Goal: Task Accomplishment & Management: Complete application form

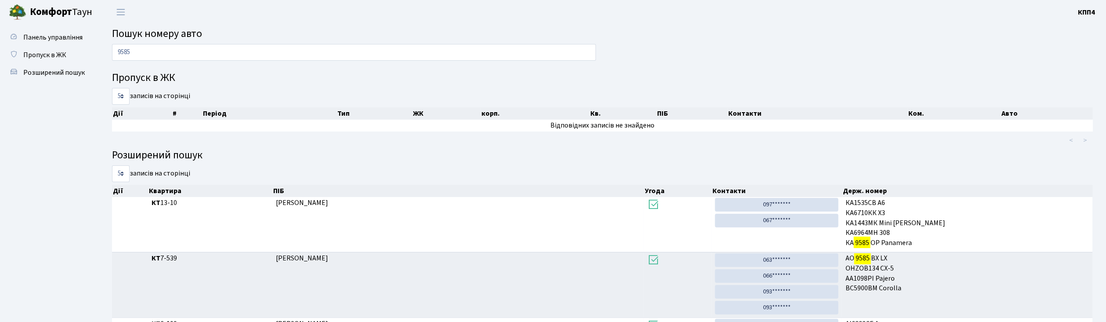
type input "9585"
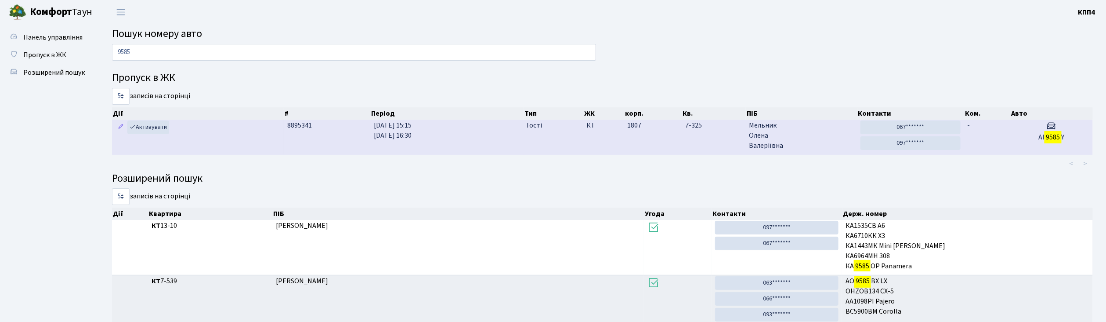
click at [809, 141] on span "Мельник Олена Валеріївна" at bounding box center [801, 135] width 104 height 30
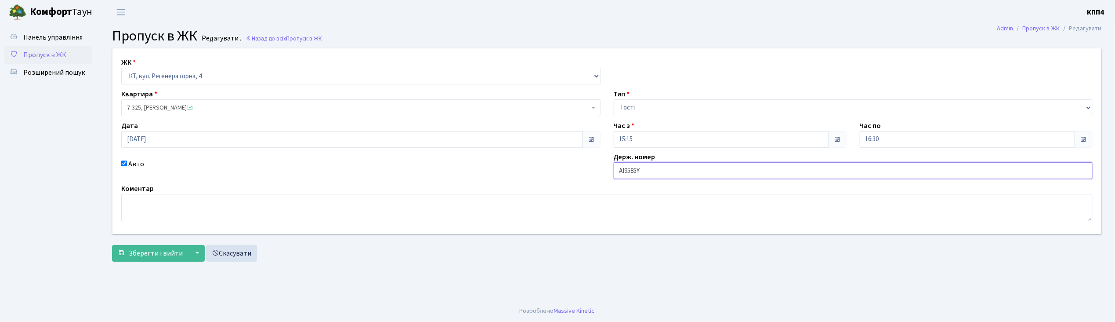
click at [653, 176] on input "АІ9585Y" at bounding box center [853, 170] width 479 height 17
type input "АІ9585YА"
click at [155, 256] on span "Зберегти і вийти" at bounding box center [156, 253] width 54 height 10
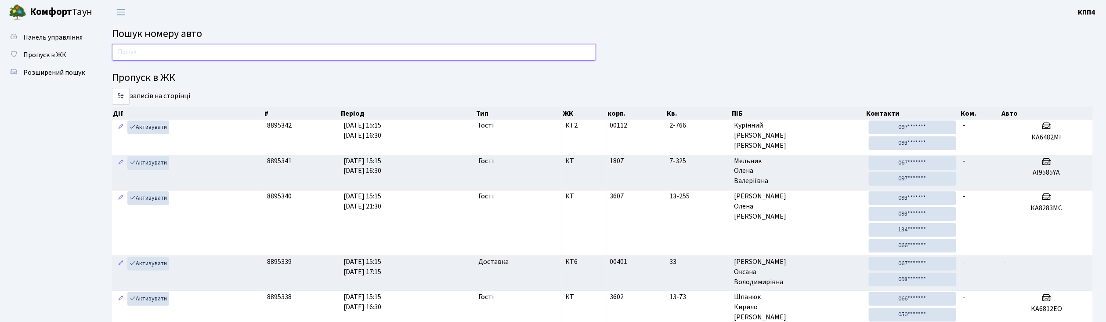
click at [148, 59] on input "text" at bounding box center [354, 52] width 484 height 17
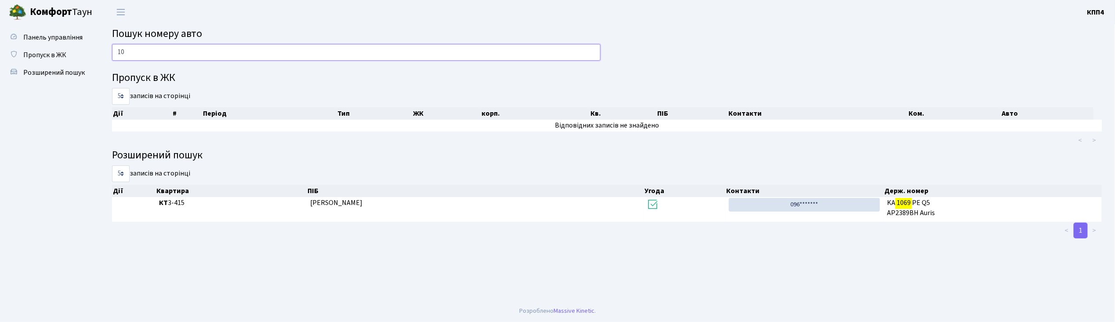
type input "1"
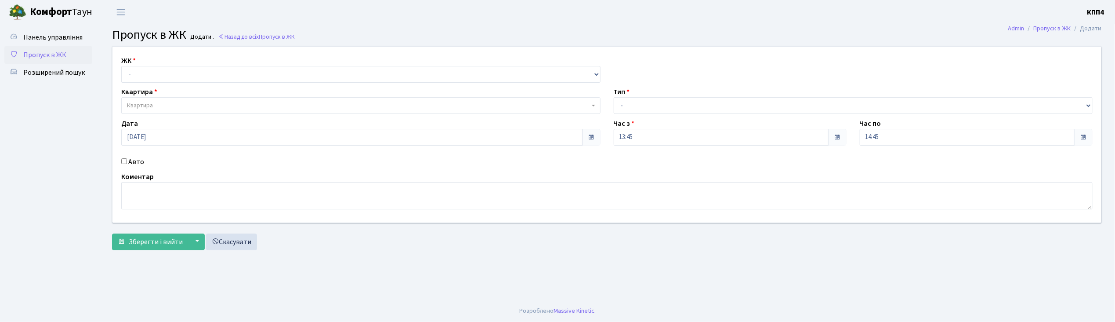
click at [126, 161] on input "Авто" at bounding box center [124, 161] width 6 height 6
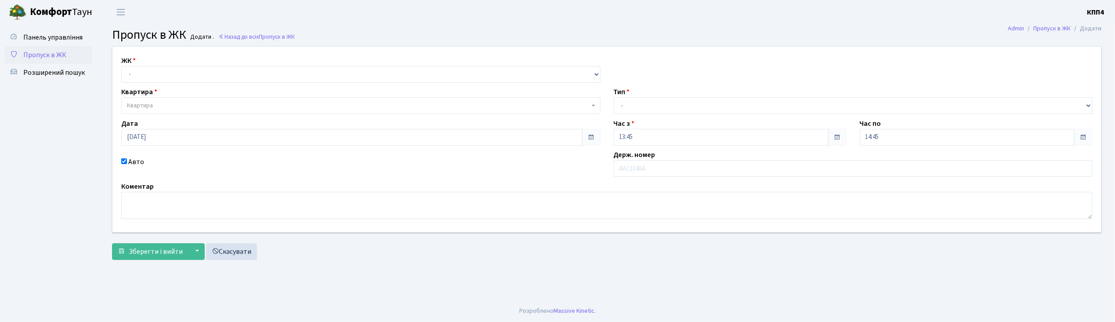
click at [126, 161] on input "Авто" at bounding box center [124, 161] width 6 height 6
checkbox input "false"
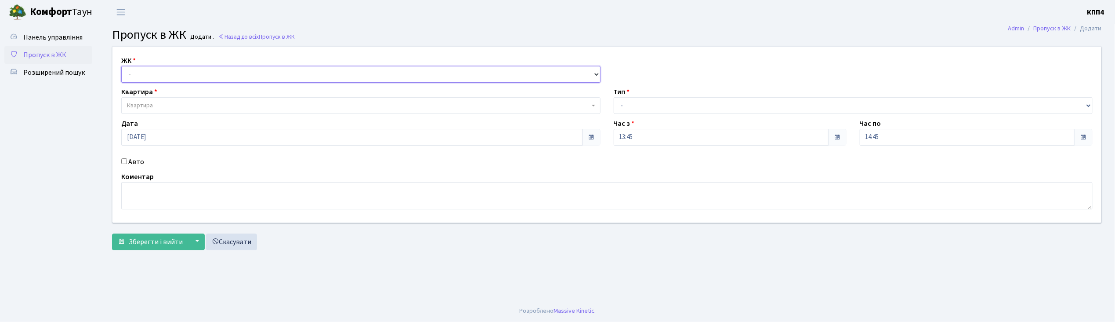
drag, startPoint x: 138, startPoint y: 77, endPoint x: 137, endPoint y: 82, distance: 4.5
click at [136, 78] on select "- КТ, вул. Регенераторна, 4 КТ2, просп. Соборності, 17 КТ3, вул. Березнева, 16 …" at bounding box center [360, 74] width 479 height 17
select select "271"
click at [121, 66] on select "- КТ, вул. Регенераторна, 4 КТ2, просп. Соборності, 17 КТ3, вул. Березнева, 16 …" at bounding box center [360, 74] width 479 height 17
select select
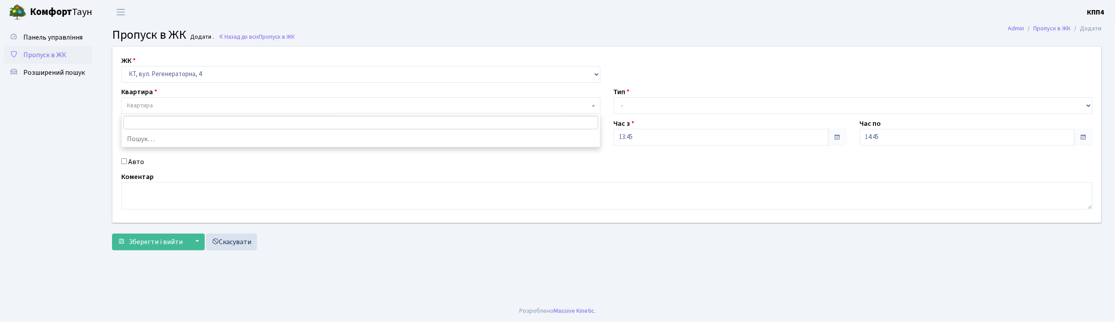
click at [141, 102] on span "Квартира" at bounding box center [140, 105] width 26 height 9
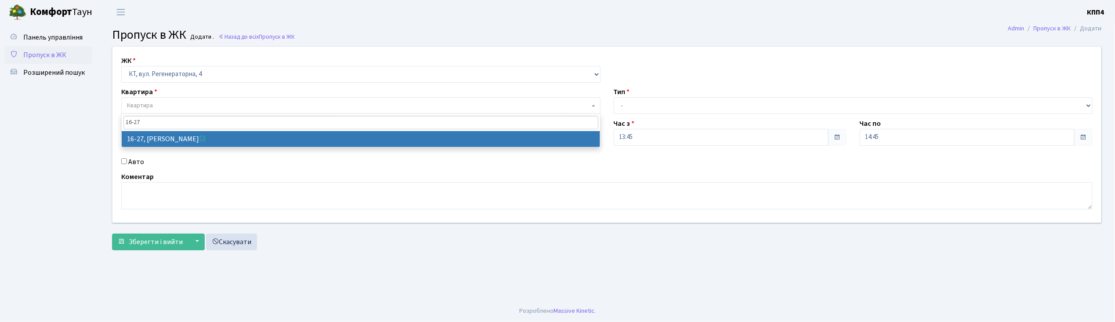
type input "16-27"
select select "8588"
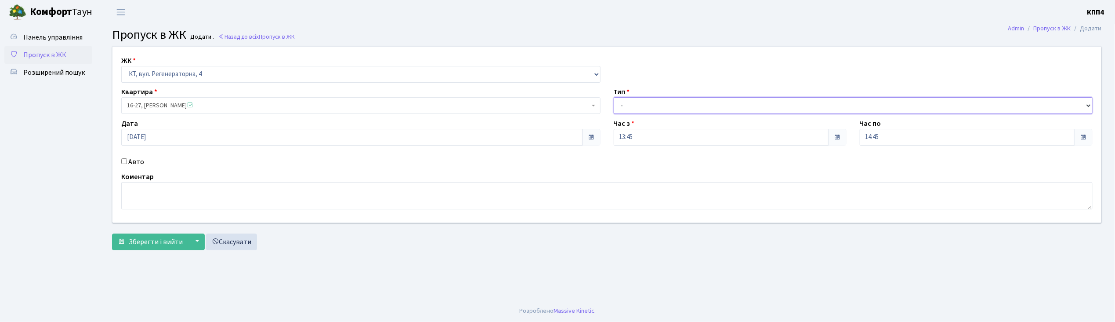
click at [647, 106] on select "- Доставка Таксі Гості Сервіс" at bounding box center [853, 105] width 479 height 17
select select "3"
click at [614, 97] on select "- Доставка Таксі Гості Сервіс" at bounding box center [853, 105] width 479 height 17
click at [168, 246] on span "Зберегти і вийти" at bounding box center [156, 242] width 54 height 10
click at [125, 159] on input "Авто" at bounding box center [124, 161] width 6 height 6
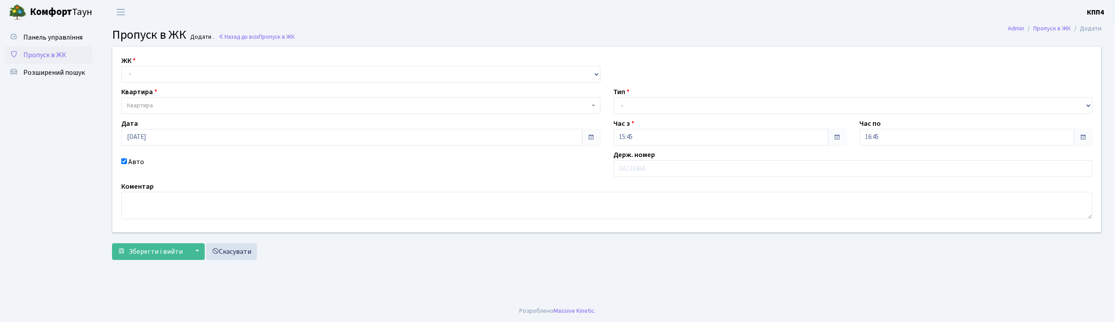
click at [125, 159] on input "Авто" at bounding box center [124, 161] width 6 height 6
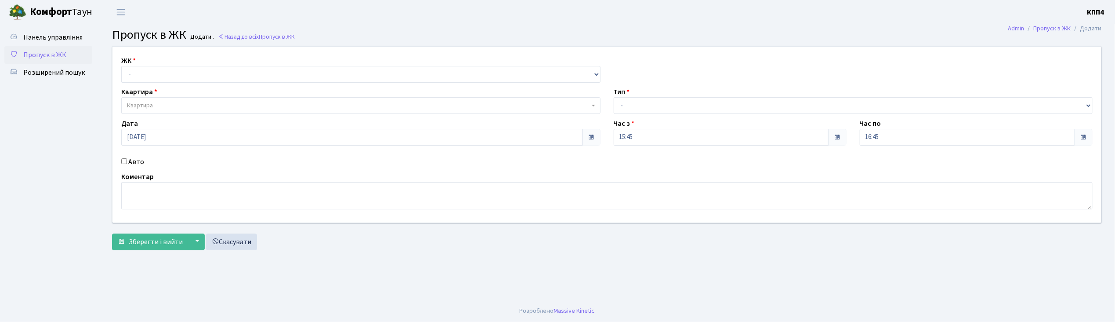
click at [125, 159] on input "Авто" at bounding box center [124, 161] width 6 height 6
checkbox input "true"
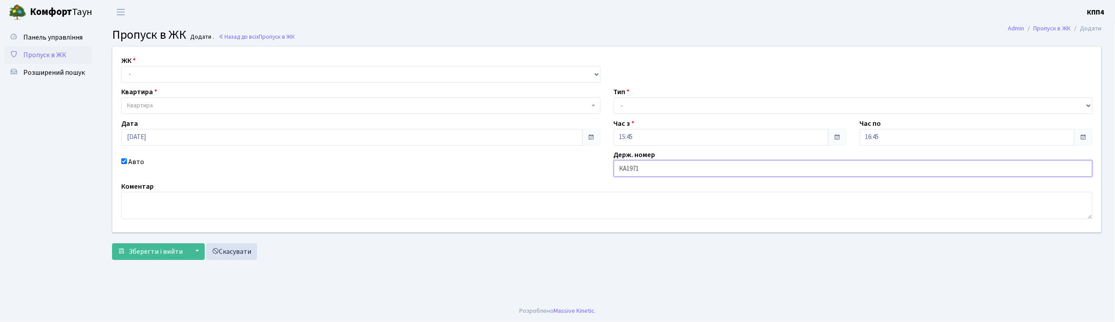
type input "КА1971МВ"
click at [188, 74] on select "- КТ, вул. Регенераторна, 4 КТ2, просп. [STREET_ADDRESS] [STREET_ADDRESS] [PERS…" at bounding box center [360, 74] width 479 height 17
select select "271"
click at [121, 66] on select "- КТ, вул. Регенераторна, 4 КТ2, просп. [STREET_ADDRESS] [STREET_ADDRESS] [PERS…" at bounding box center [360, 74] width 479 height 17
select select
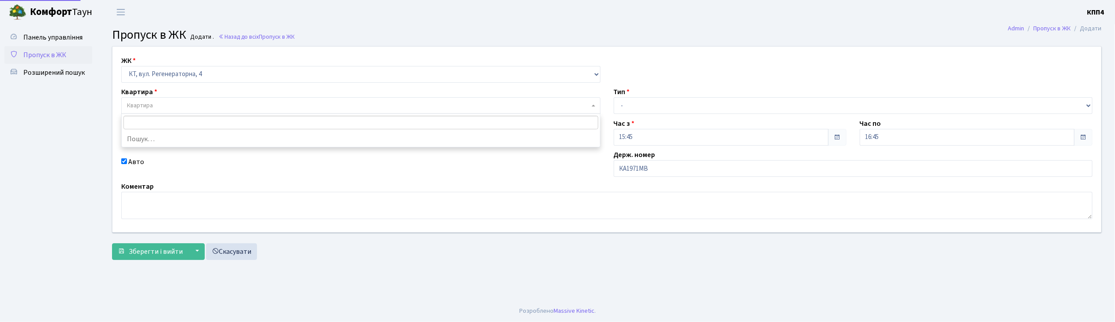
click at [181, 104] on span "Квартира" at bounding box center [358, 105] width 463 height 9
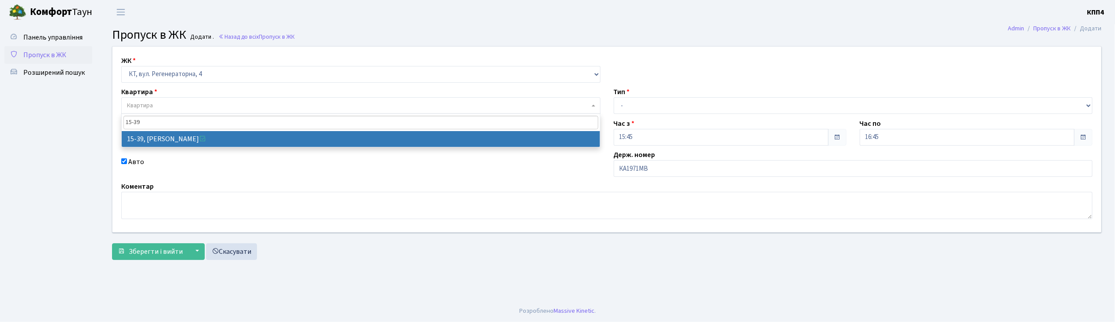
type input "15-39"
select select "8814"
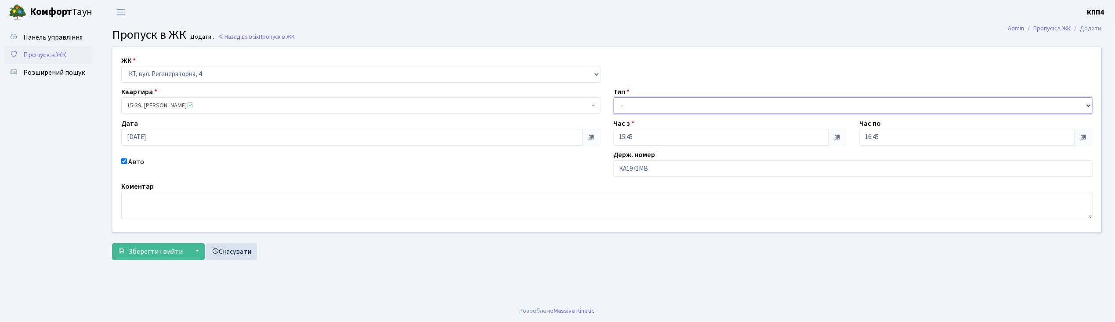
click at [645, 103] on select "- Доставка Таксі Гості Сервіс" at bounding box center [853, 105] width 479 height 17
select select "1"
click at [614, 97] on select "- Доставка Таксі Гості Сервіс" at bounding box center [853, 105] width 479 height 17
click at [130, 254] on span "Зберегти і вийти" at bounding box center [156, 251] width 54 height 10
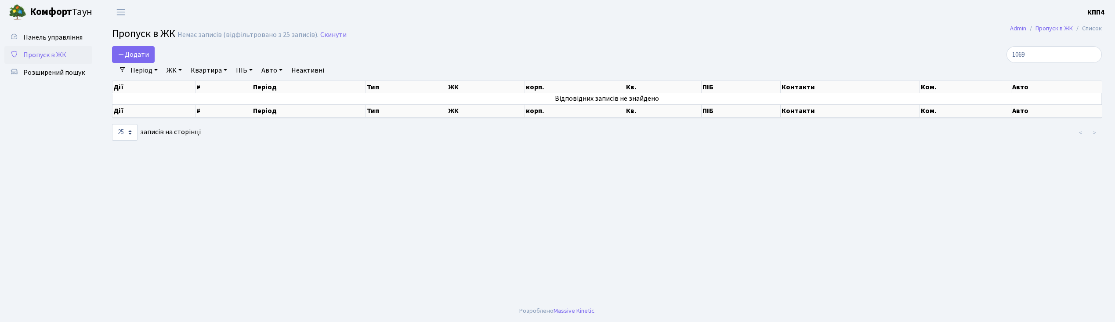
select select "25"
type input "1"
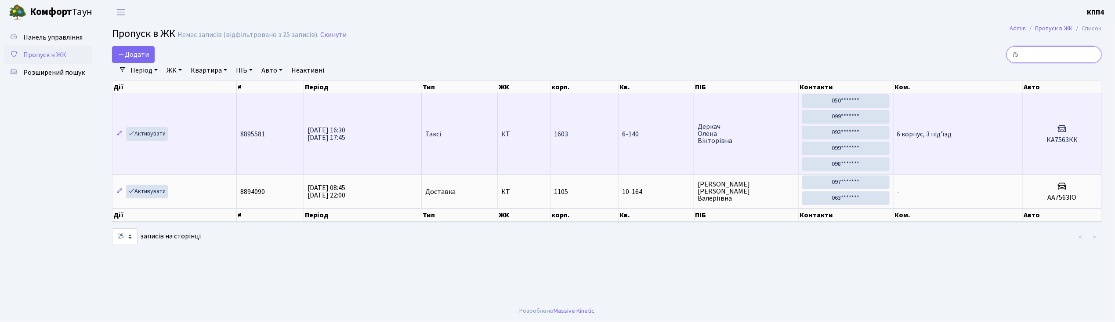
type input "7"
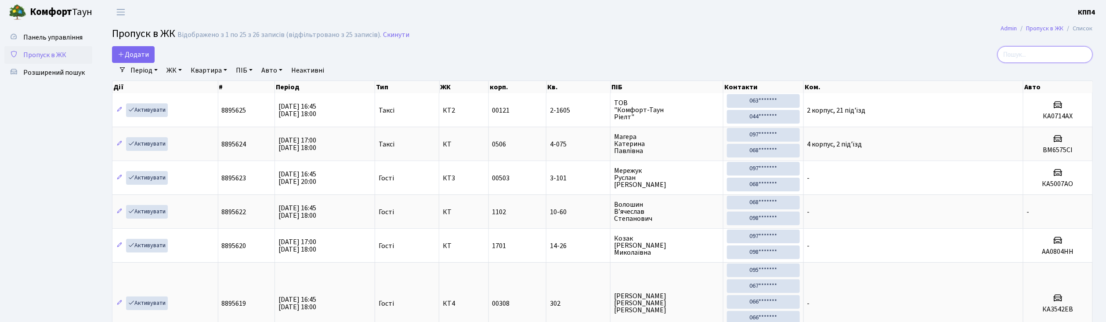
click at [1025, 54] on input "search" at bounding box center [1045, 54] width 95 height 17
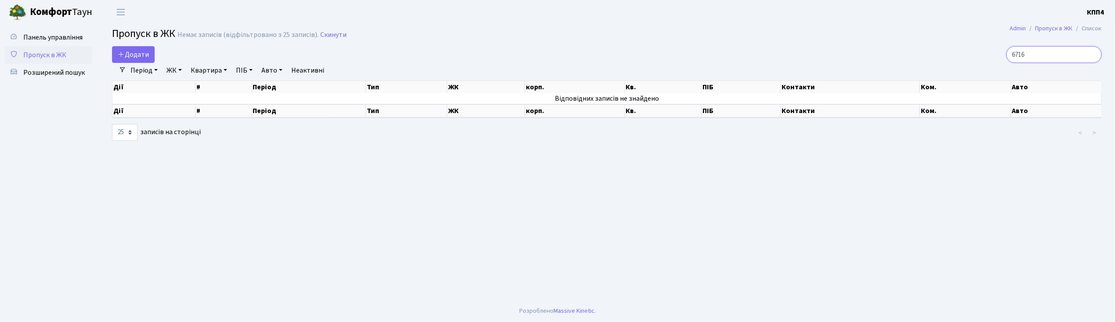
type input "6716"
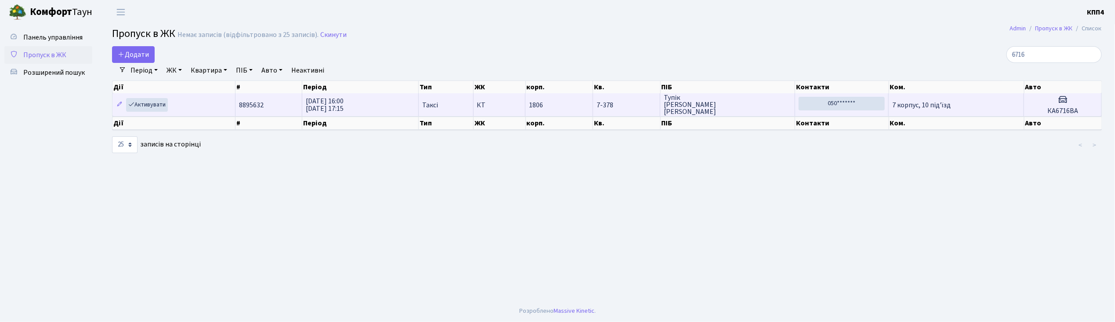
click at [983, 101] on td "7 корпус, 10 під'їзд" at bounding box center [956, 104] width 135 height 23
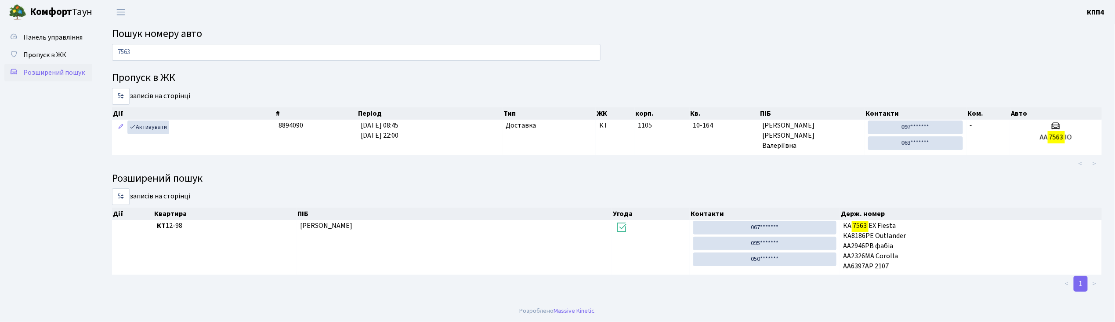
type input "7563"
click at [62, 79] on link "Розширений пошук" at bounding box center [48, 73] width 88 height 18
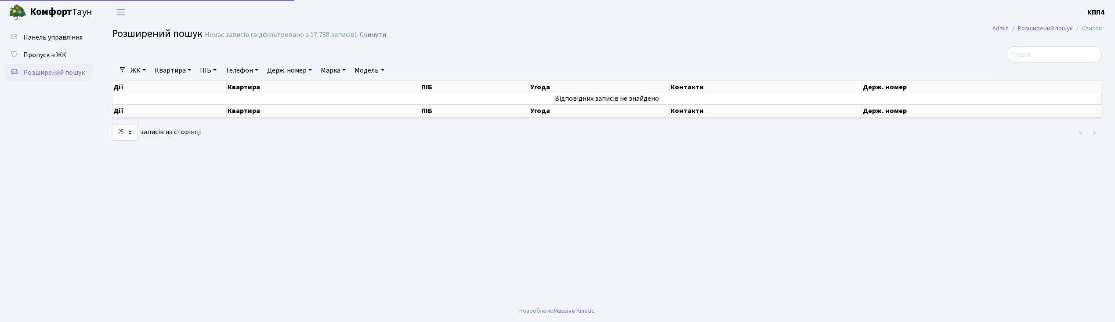
select select "25"
click at [281, 71] on link "Держ. номер" at bounding box center [290, 70] width 52 height 15
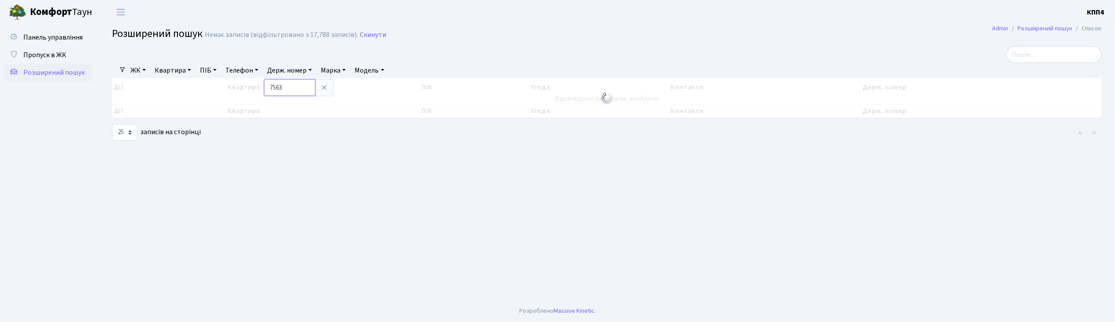
type input "7563"
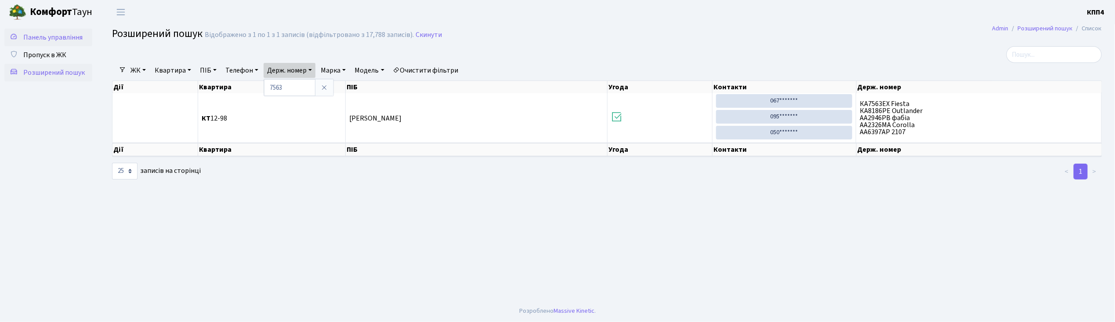
click at [36, 37] on span "Панель управління" at bounding box center [52, 38] width 59 height 10
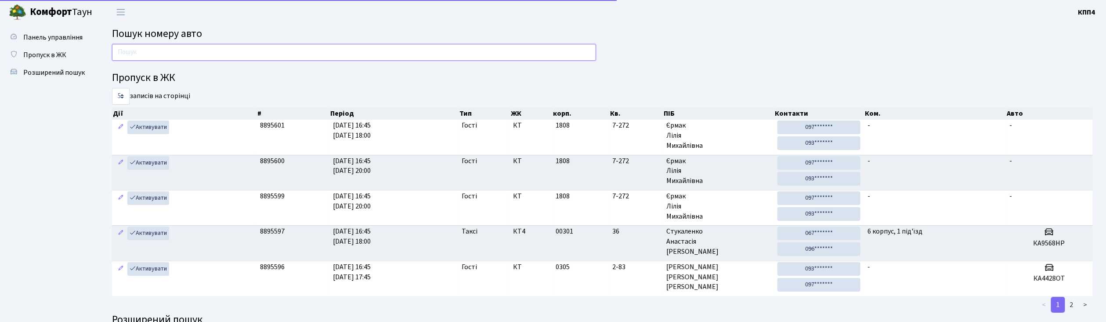
drag, startPoint x: 0, startPoint y: 0, endPoint x: 123, endPoint y: 51, distance: 133.3
click at [123, 51] on input "text" at bounding box center [354, 52] width 484 height 17
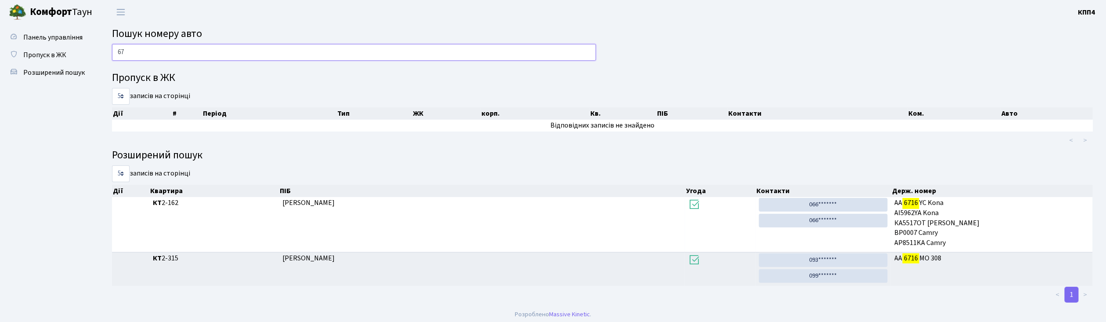
type input "6"
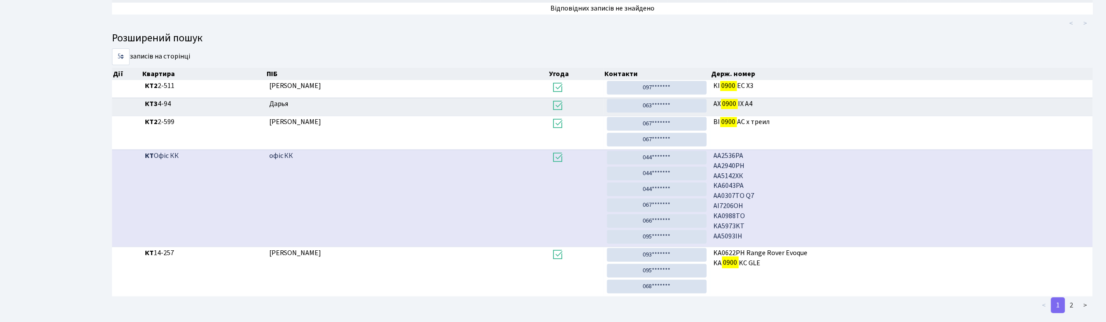
scroll to position [135, 0]
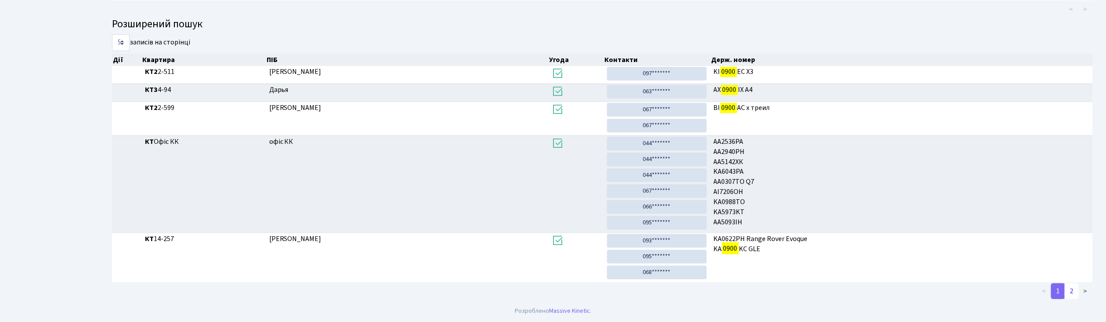
click at [1070, 290] on link "2" at bounding box center [1072, 291] width 14 height 16
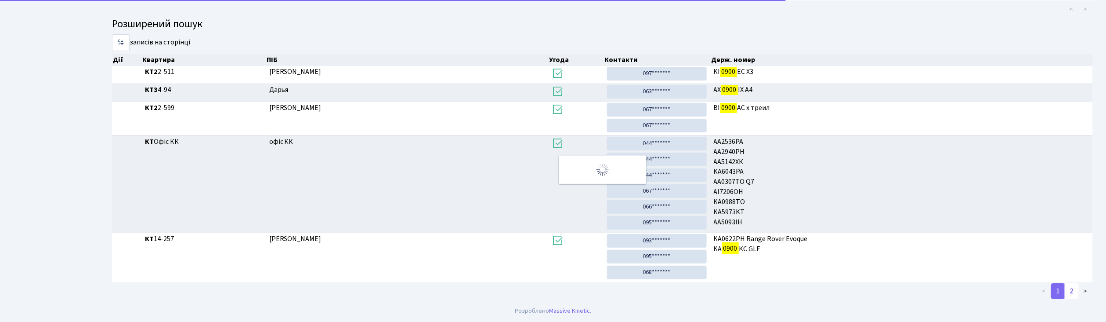
scroll to position [11, 0]
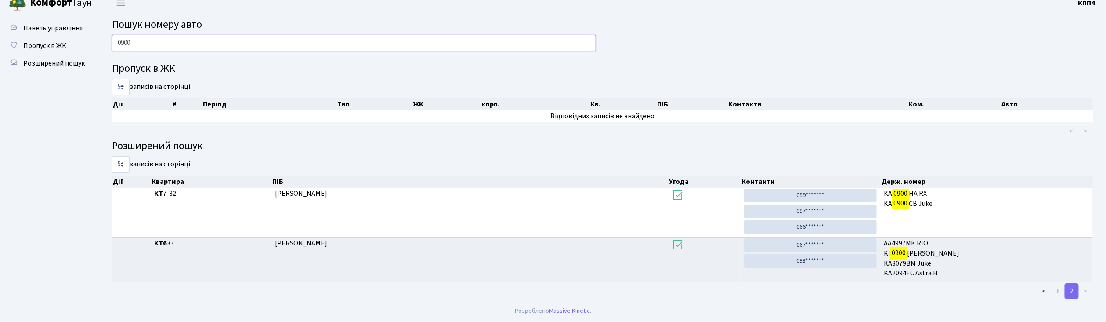
click at [171, 44] on input "0900" at bounding box center [354, 43] width 484 height 17
type input "0"
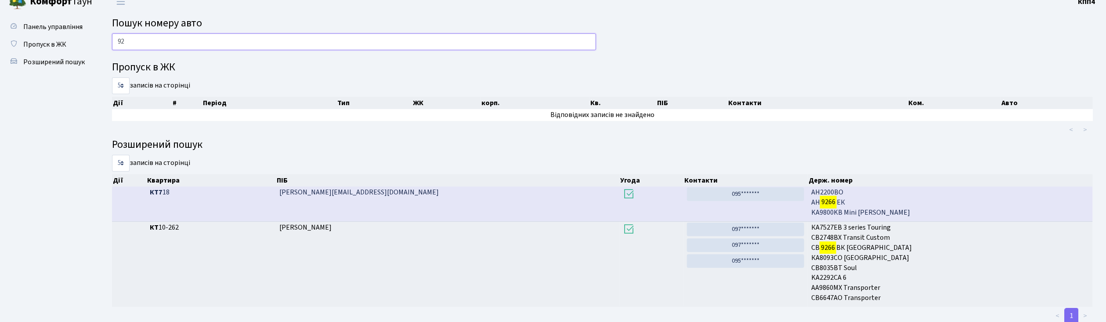
type input "9"
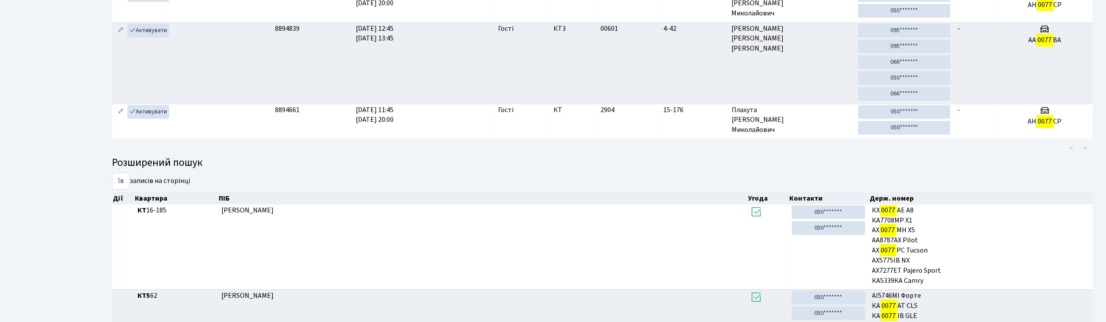
scroll to position [0, 0]
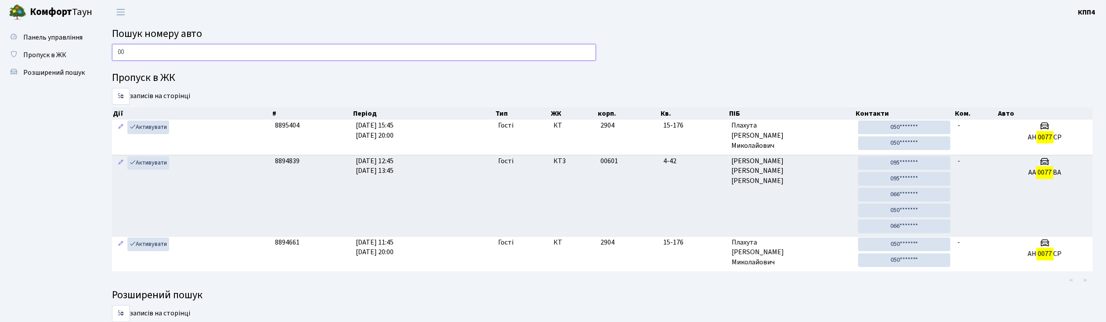
type input "0"
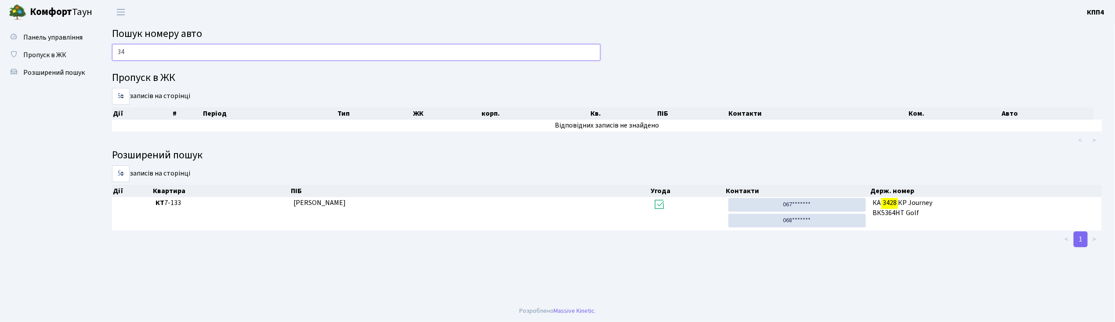
type input "3"
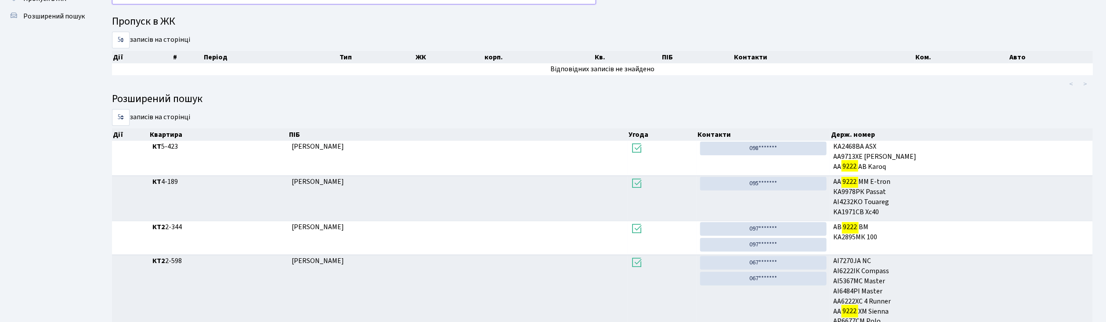
scroll to position [2, 0]
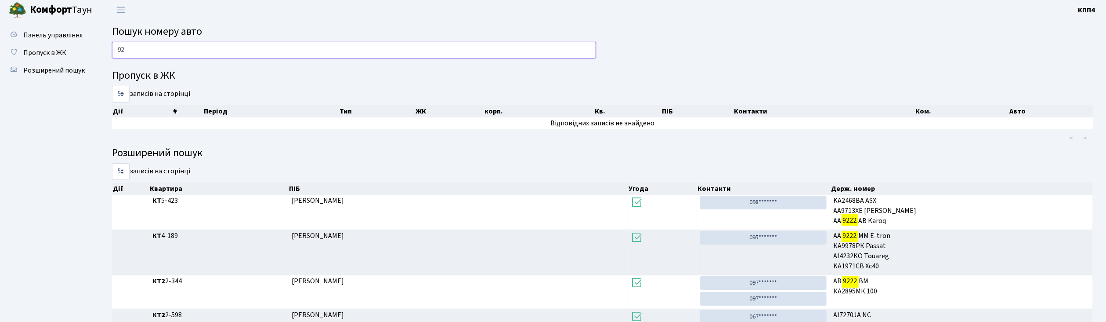
type input "9"
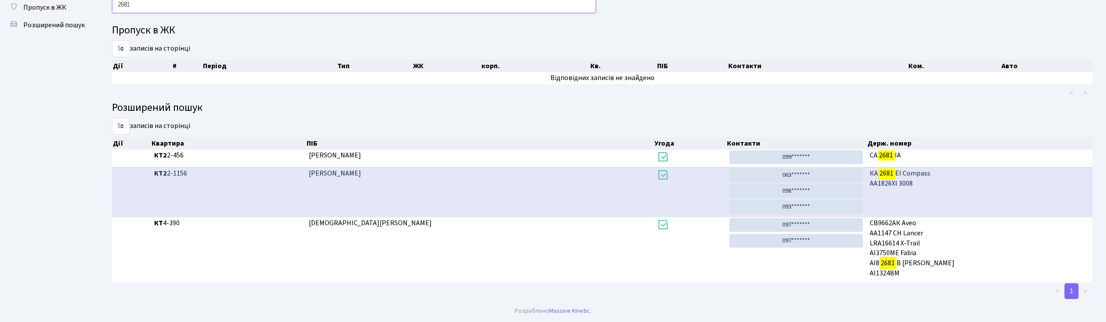
scroll to position [0, 0]
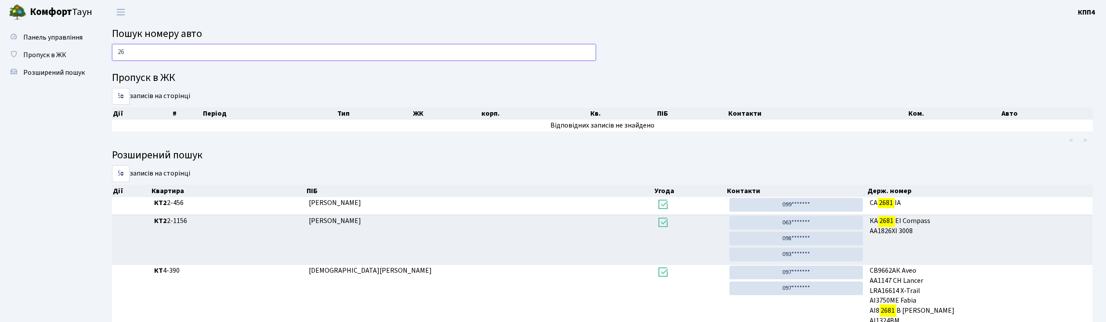
type input "2"
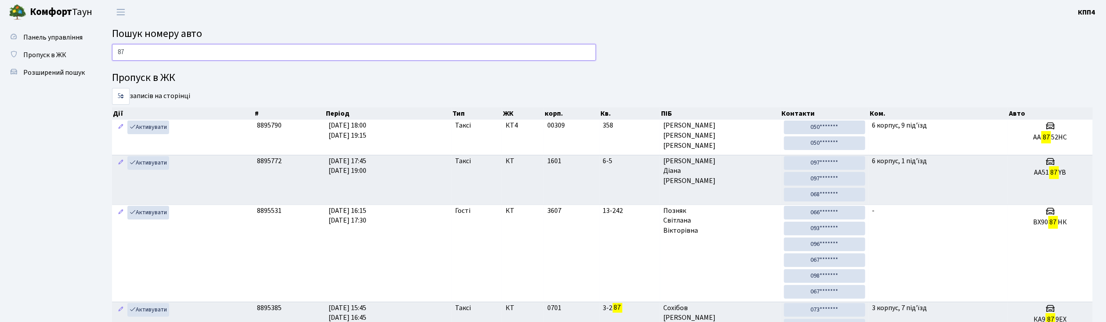
type input "8"
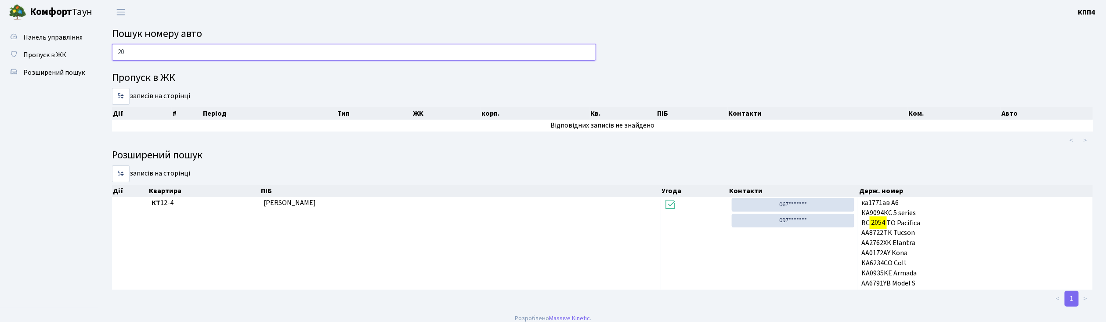
type input "2"
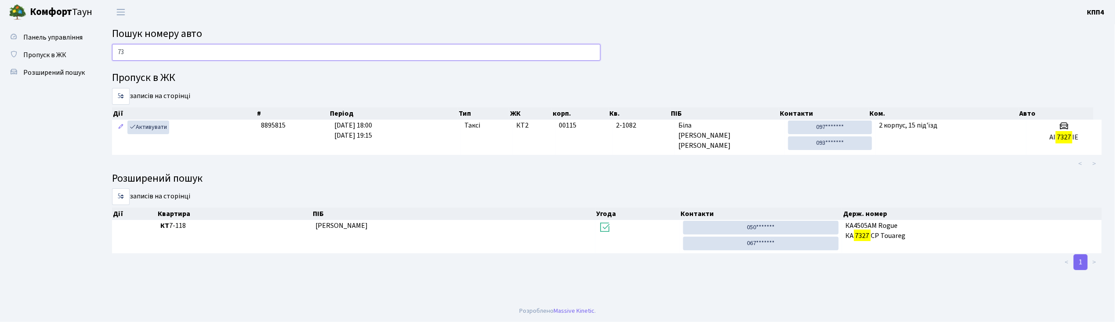
type input "7"
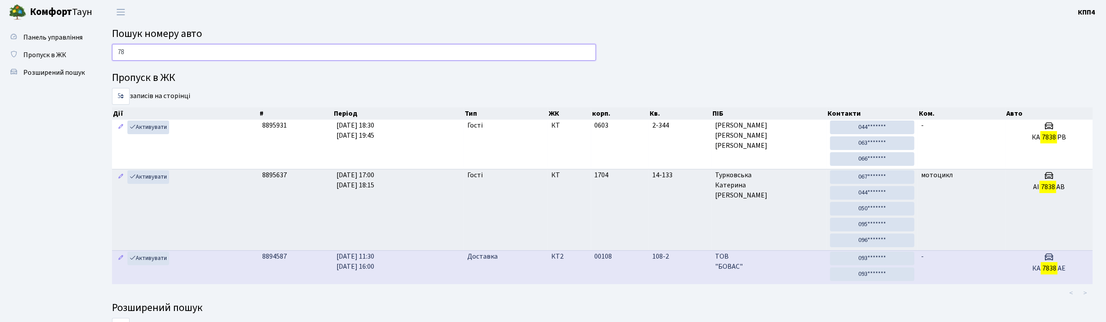
type input "7"
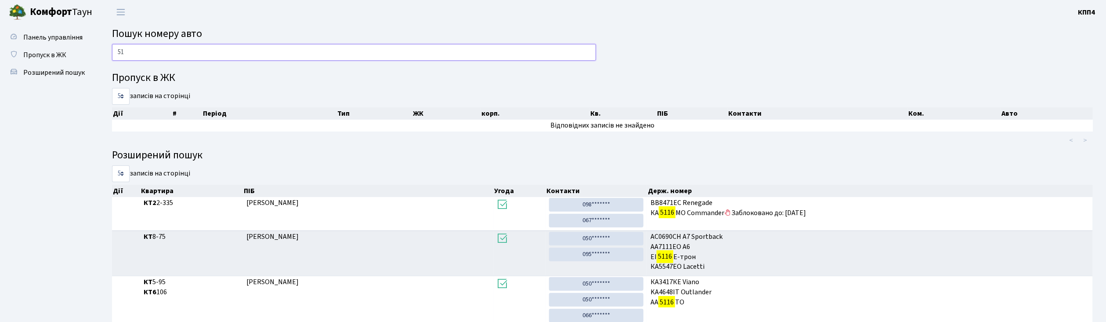
type input "5"
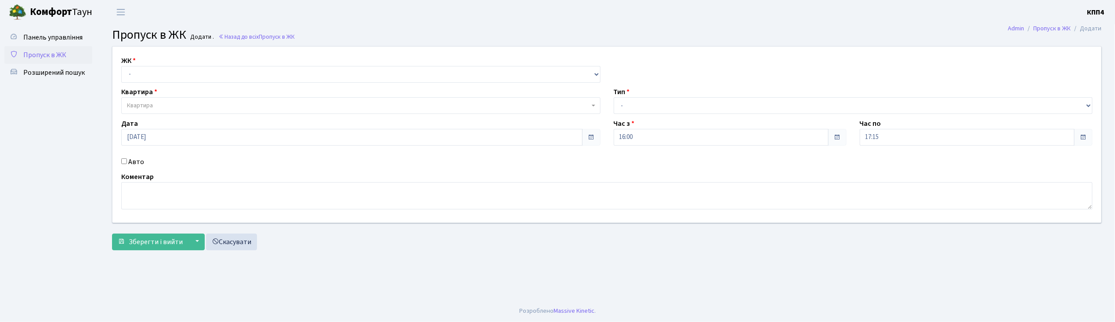
click at [125, 161] on input "Авто" at bounding box center [124, 161] width 6 height 6
checkbox input "true"
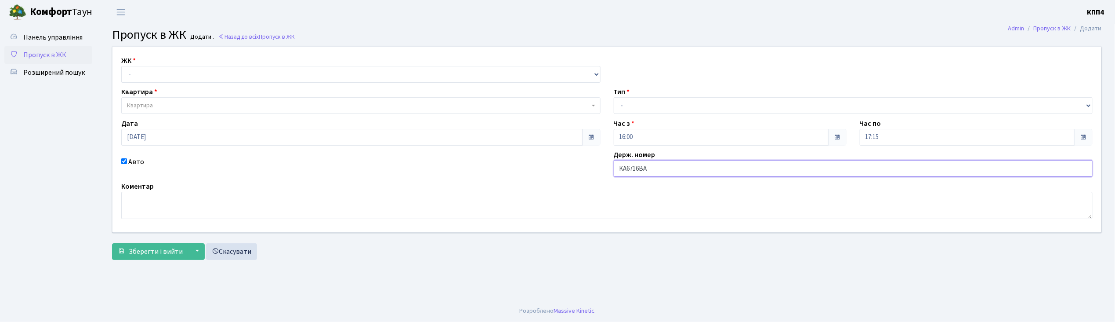
type input "КА6716ВА"
click at [130, 72] on select "- КТ, вул. Регенераторна, 4 КТ2, просп. [STREET_ADDRESS] [STREET_ADDRESS] [PERS…" at bounding box center [360, 74] width 479 height 17
select select "271"
click at [121, 66] on select "- КТ, вул. Регенераторна, 4 КТ2, просп. [STREET_ADDRESS] [STREET_ADDRESS] [PERS…" at bounding box center [360, 74] width 479 height 17
select select
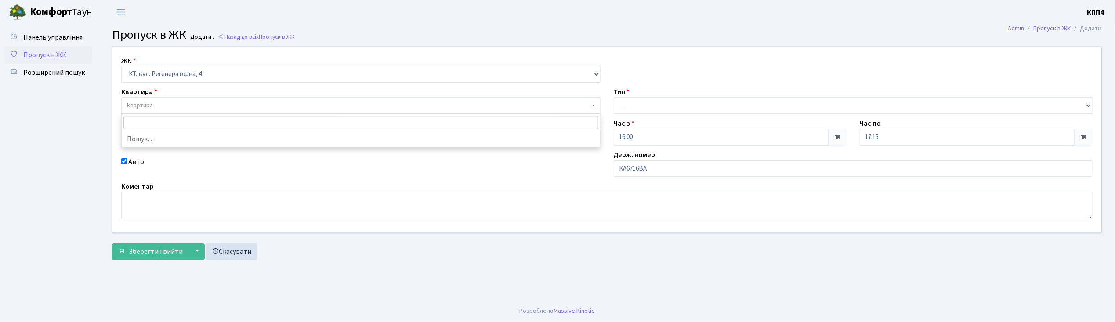
click at [143, 102] on span "Квартира" at bounding box center [140, 105] width 26 height 9
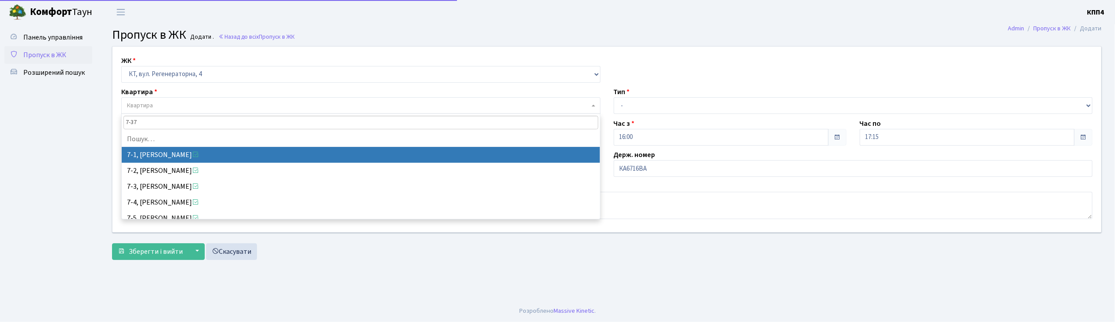
type input "7-378"
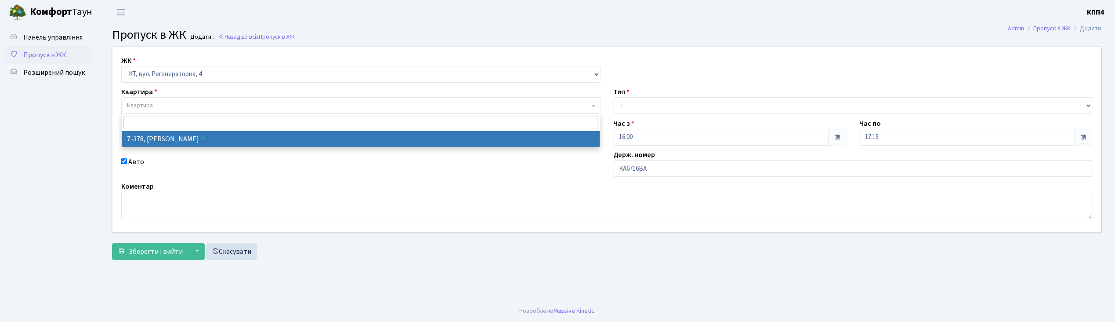
select select "4821"
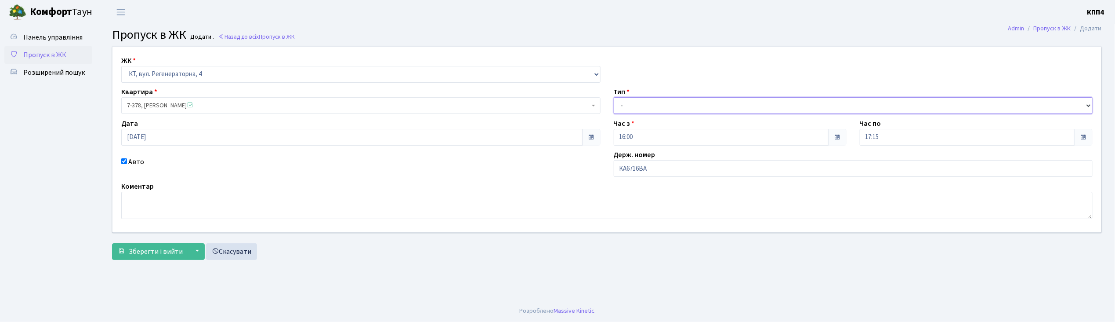
click at [628, 102] on select "- Доставка Таксі Гості Сервіс" at bounding box center [853, 105] width 479 height 17
select select "2"
click at [614, 97] on select "- Доставка Таксі Гості Сервіс" at bounding box center [853, 105] width 479 height 17
click at [169, 250] on span "Зберегти і вийти" at bounding box center [156, 251] width 54 height 10
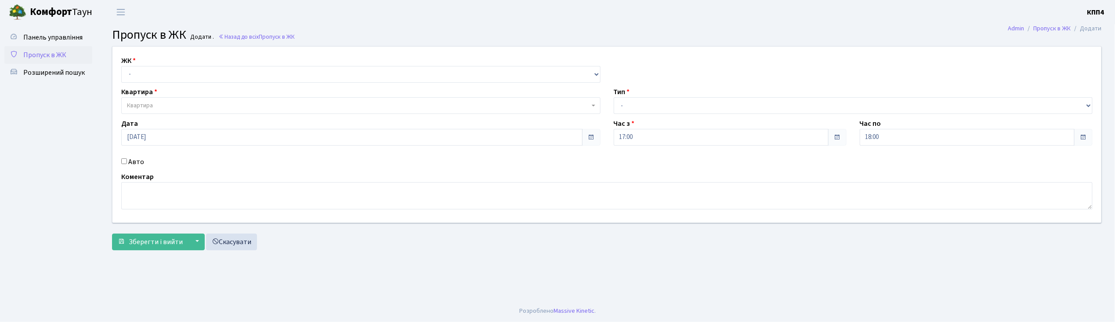
click at [123, 162] on input "Авто" at bounding box center [124, 161] width 6 height 6
checkbox input "true"
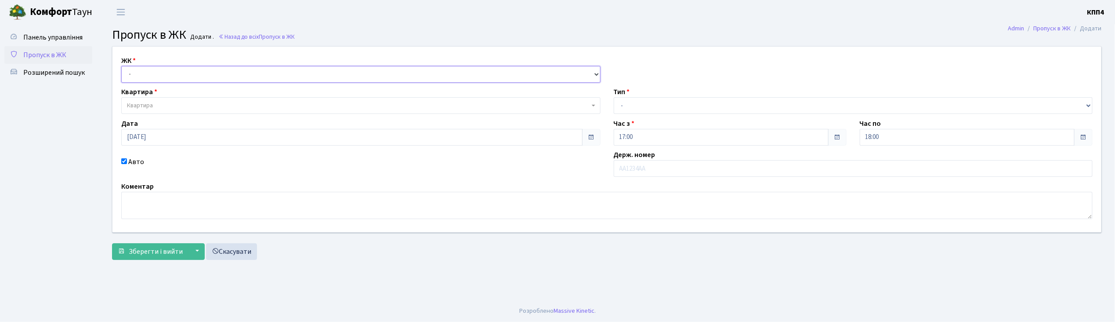
click at [148, 72] on select "- КТ, вул. Регенераторна, 4 КТ2, просп. [STREET_ADDRESS] [STREET_ADDRESS] [PERS…" at bounding box center [360, 74] width 479 height 17
select select "304"
click at [121, 66] on select "- КТ, вул. Регенераторна, 4 КТ2, просп. Соборності, 17 КТ3, вул. Березнева, 16 …" at bounding box center [360, 74] width 479 height 17
select select
click at [136, 101] on span "Квартира" at bounding box center [140, 105] width 26 height 9
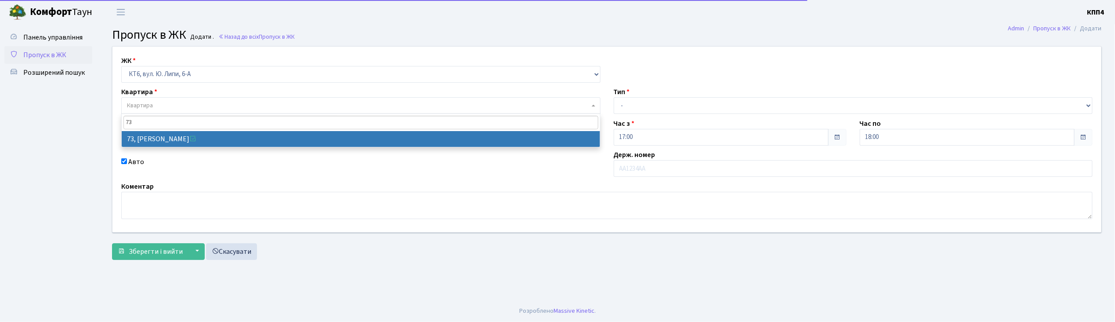
type input "73"
select select "17165"
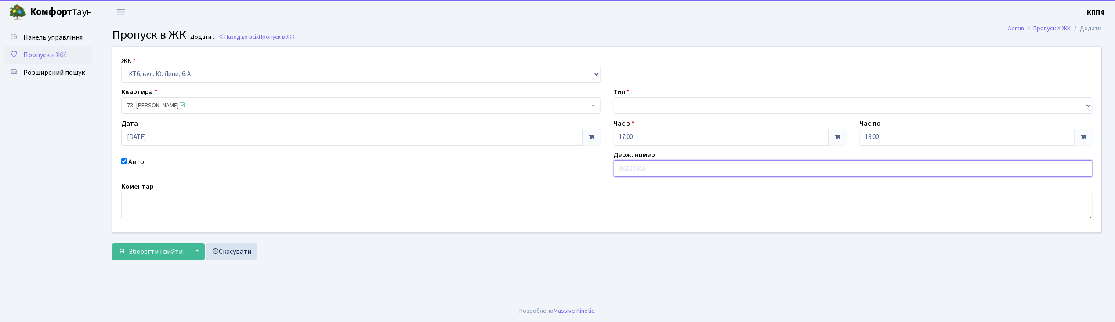
click at [628, 167] on input "text" at bounding box center [853, 168] width 479 height 17
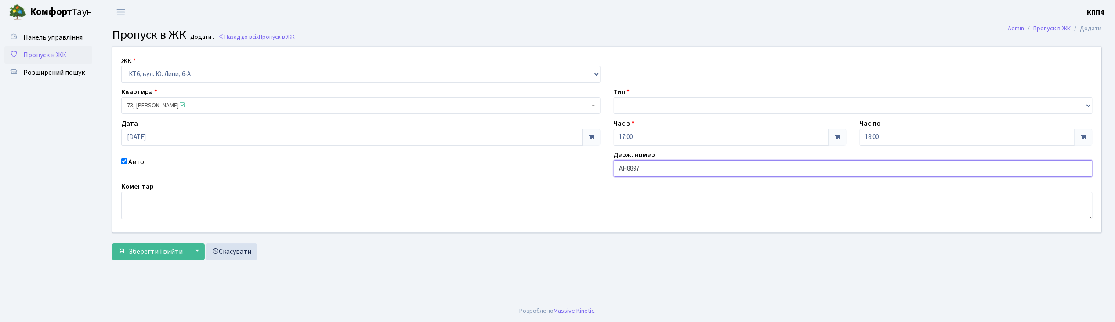
type input "АН8897СО"
click at [632, 101] on select "- Доставка Таксі Гості Сервіс" at bounding box center [853, 105] width 479 height 17
select select "2"
click at [614, 97] on select "- Доставка Таксі Гості Сервіс" at bounding box center [853, 105] width 479 height 17
click at [151, 249] on span "Зберегти і вийти" at bounding box center [156, 251] width 54 height 10
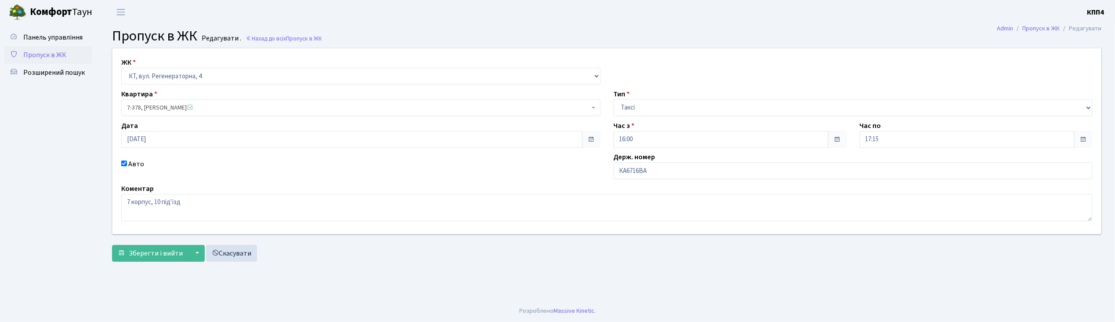
click at [50, 167] on ul "Панель управління Пропуск в ЖК Розширений пошук" at bounding box center [48, 162] width 88 height 267
click at [234, 257] on link "Скасувати" at bounding box center [231, 253] width 51 height 17
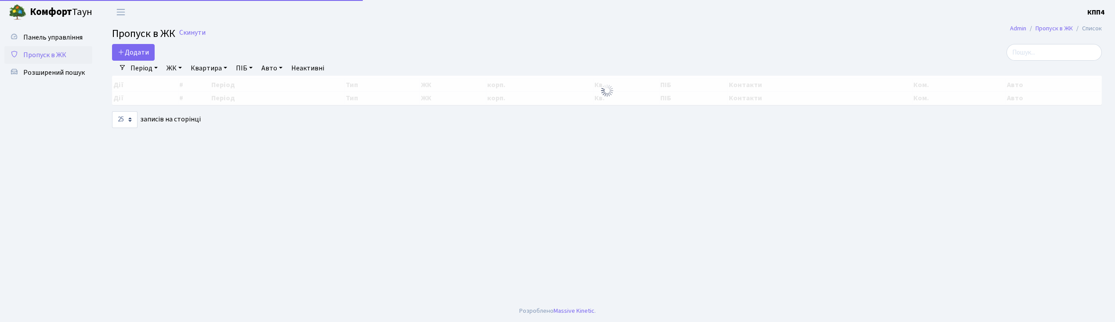
select select "25"
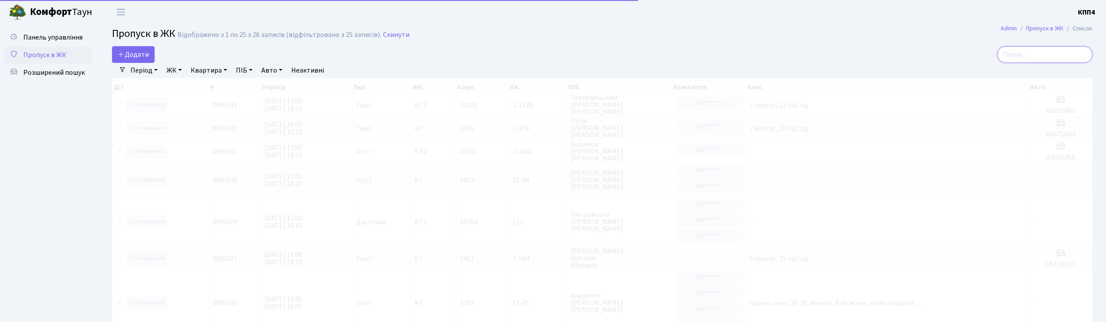
drag, startPoint x: 1037, startPoint y: 53, endPoint x: 983, endPoint y: 54, distance: 53.6
click at [1036, 54] on input "search" at bounding box center [1045, 54] width 95 height 17
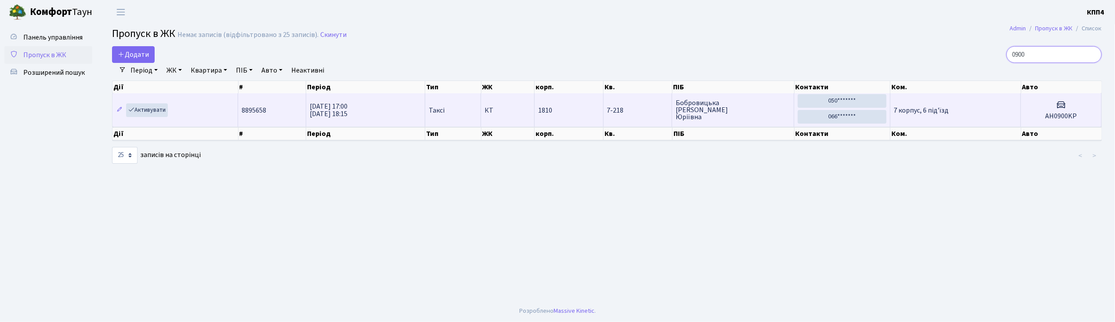
type input "0900"
click at [754, 105] on span "Бобровицька Ганна Юріївна" at bounding box center [733, 109] width 115 height 21
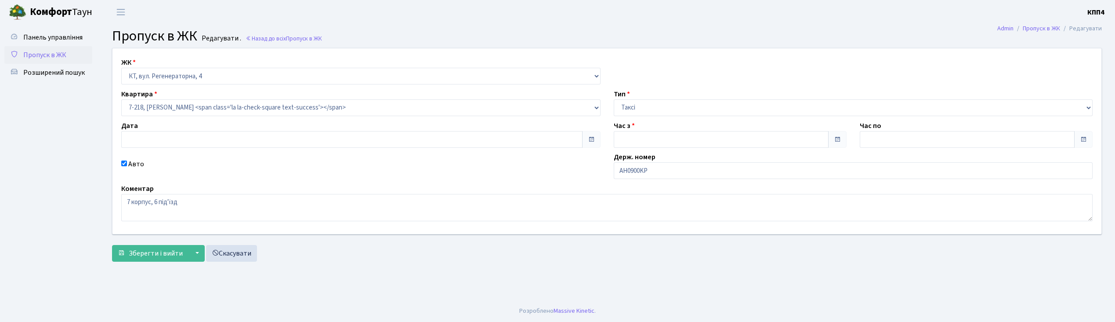
type input "[DATE]"
type input "17:00"
type input "18:15"
checkbox input "true"
click at [162, 254] on span "Зберегти і вийти" at bounding box center [156, 253] width 54 height 10
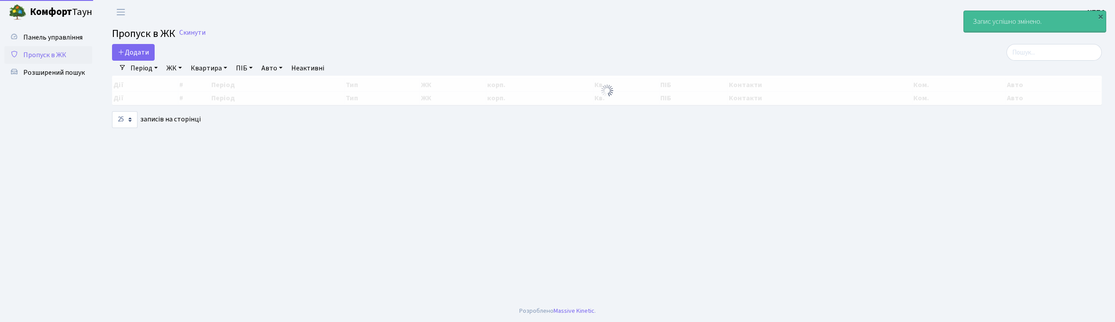
select select "25"
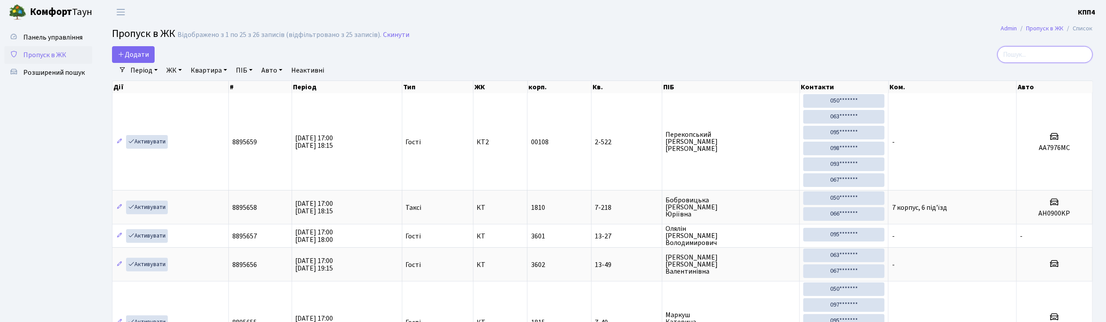
click at [1038, 51] on input "search" at bounding box center [1045, 54] width 95 height 17
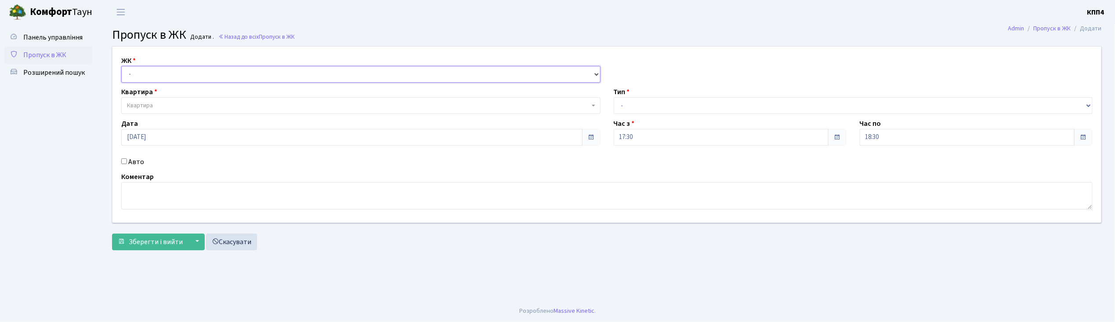
click at [137, 76] on select "- КТ, вул. Регенераторна, 4 КТ2, просп. Соборності, 17 КТ3, вул. Березнева, 16 …" at bounding box center [360, 74] width 479 height 17
select select "271"
click at [121, 66] on select "- КТ, вул. Регенераторна, 4 КТ2, просп. Соборності, 17 КТ3, вул. Березнева, 16 …" at bounding box center [360, 74] width 479 height 17
select select
click at [143, 101] on span "Квартира" at bounding box center [140, 105] width 26 height 9
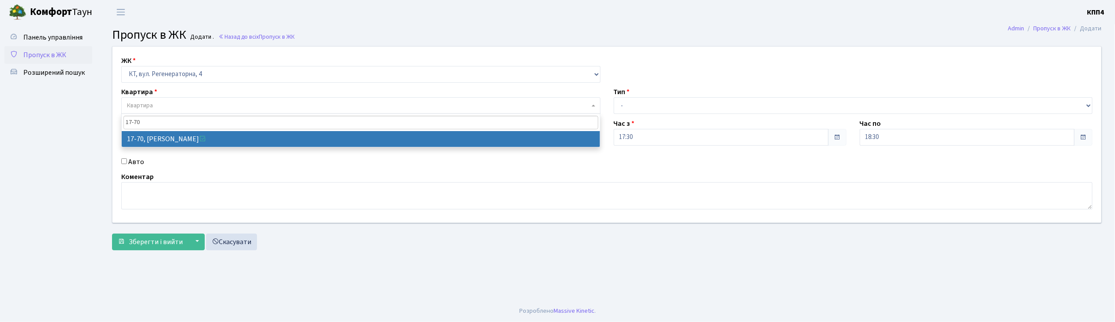
type input "17-70"
select select "9024"
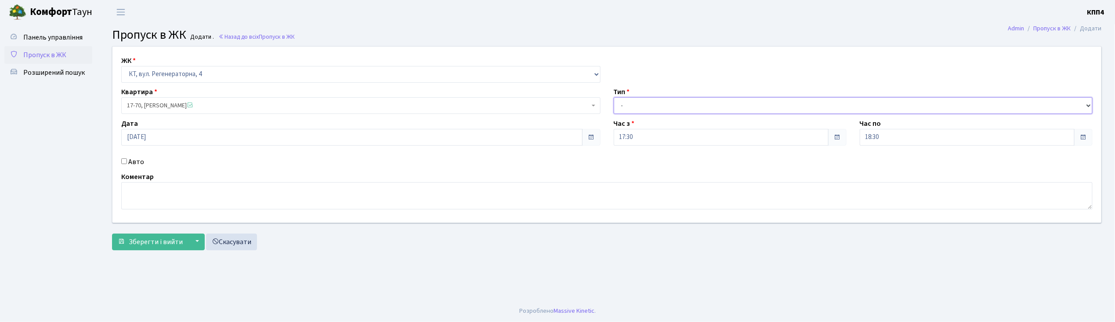
click at [626, 106] on select "- Доставка Таксі Гості Сервіс" at bounding box center [853, 105] width 479 height 17
select select "1"
click at [614, 97] on select "- Доставка Таксі Гості Сервіс" at bounding box center [853, 105] width 479 height 17
click at [150, 235] on button "Зберегти і вийти" at bounding box center [150, 241] width 76 height 17
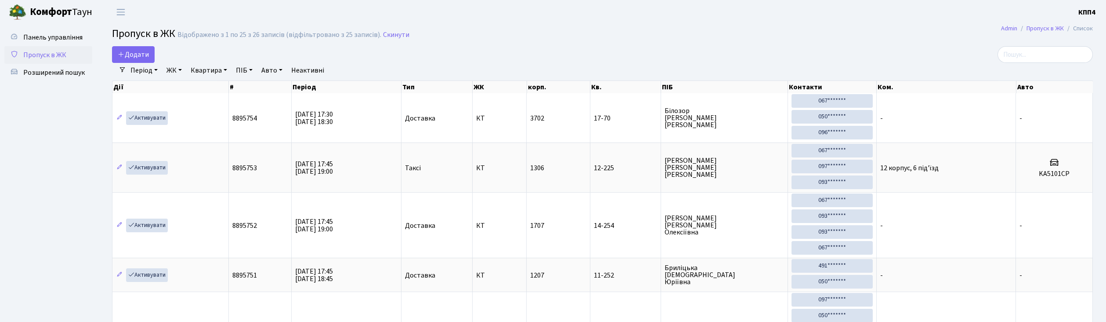
select select "25"
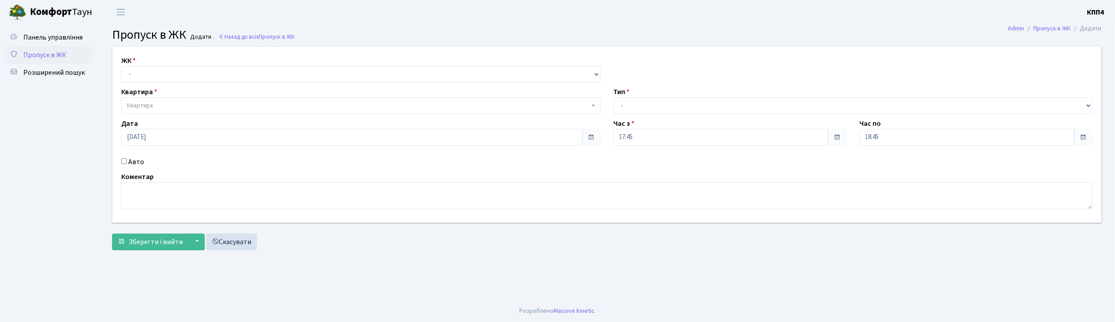
click at [125, 160] on input "Авто" at bounding box center [124, 161] width 6 height 6
checkbox input "true"
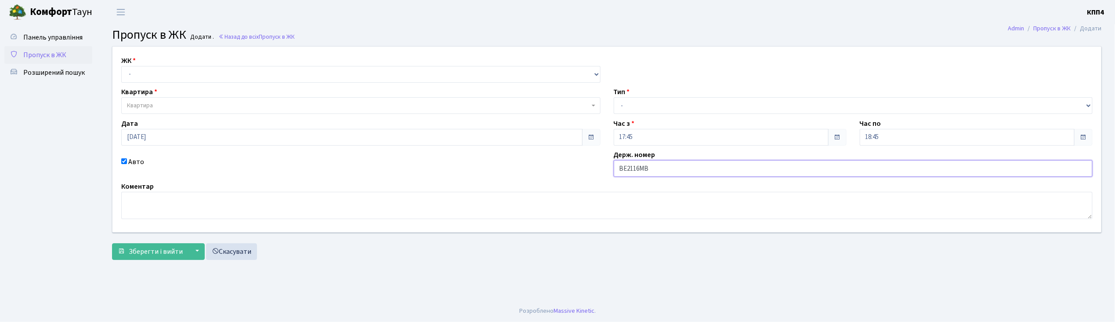
type input "ВЕ2116МВ"
click at [183, 71] on select "- КТ, вул. Регенераторна, 4 КТ2, просп. [STREET_ADDRESS] [STREET_ADDRESS] [PERS…" at bounding box center [360, 74] width 479 height 17
select select "295"
click at [121, 66] on select "- КТ, вул. Регенераторна, 4 КТ2, просп. [STREET_ADDRESS] [STREET_ADDRESS] [PERS…" at bounding box center [360, 74] width 479 height 17
select select
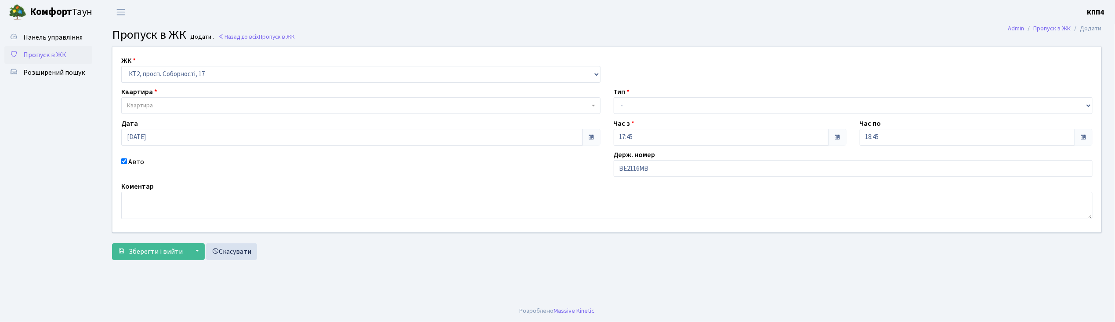
click at [176, 102] on span "Квартира" at bounding box center [358, 105] width 463 height 9
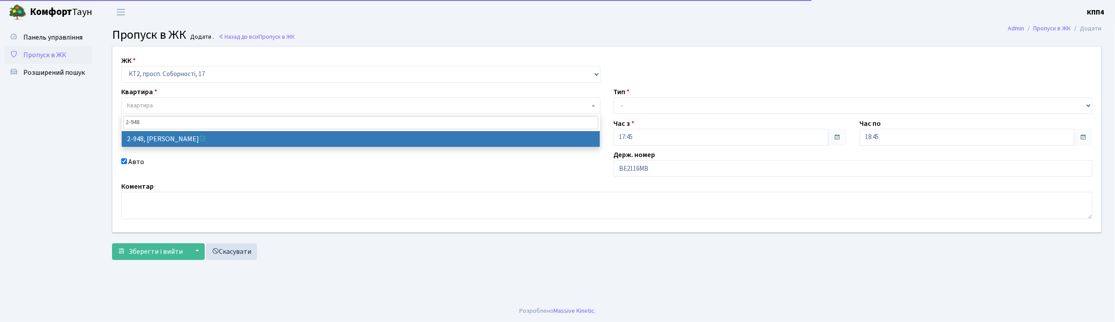
type input "2-948"
select select "15996"
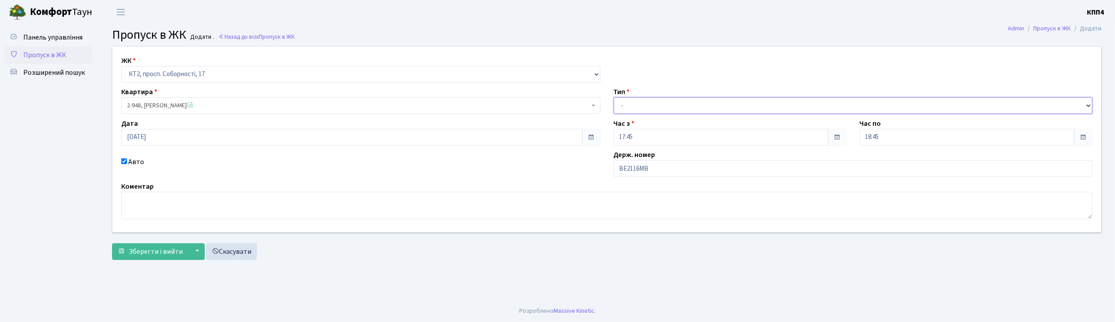
click at [638, 105] on select "- Доставка Таксі Гості Сервіс" at bounding box center [853, 105] width 479 height 17
select select "3"
click at [614, 97] on select "- Доставка Таксі Гості Сервіс" at bounding box center [853, 105] width 479 height 17
click at [157, 243] on button "Зберегти і вийти" at bounding box center [150, 251] width 76 height 17
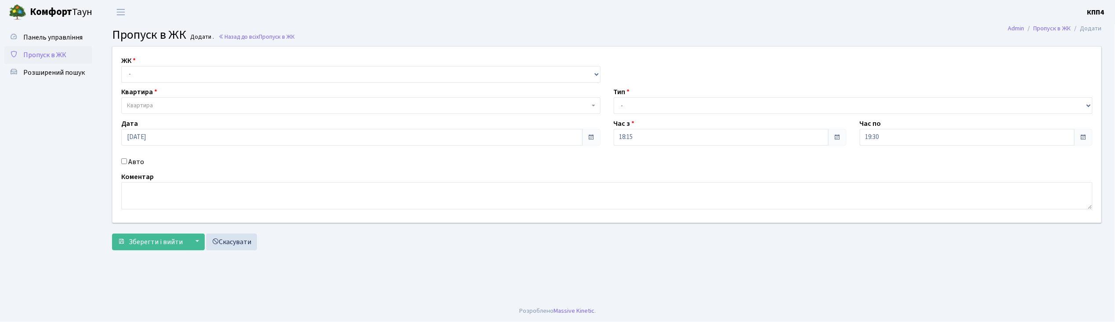
click at [123, 161] on input "Авто" at bounding box center [124, 161] width 6 height 6
checkbox input "true"
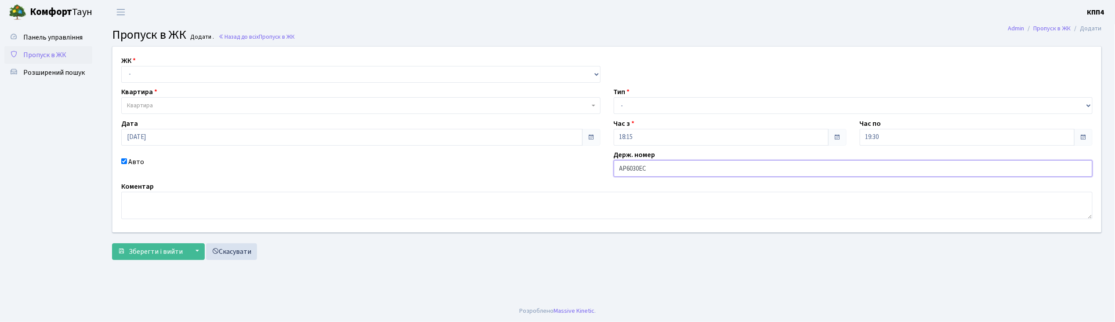
type input "АР6030ЕС"
click at [148, 72] on select "- КТ, вул. Регенераторна, 4 КТ2, просп. Соборності, 17 КТ3, вул. Березнева, 16 …" at bounding box center [360, 74] width 479 height 17
select select "296"
click at [121, 66] on select "- КТ, вул. Регенераторна, 4 КТ2, просп. Соборності, 17 КТ3, вул. Березнева, 16 …" at bounding box center [360, 74] width 479 height 17
select select
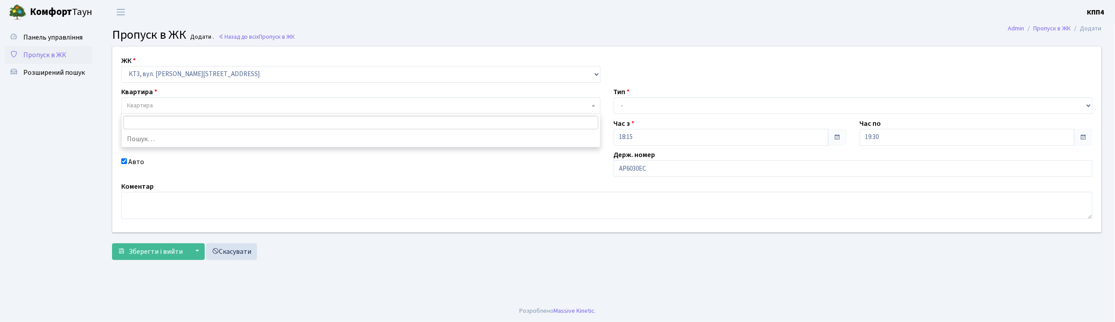
click at [143, 109] on span "Квартира" at bounding box center [140, 105] width 26 height 9
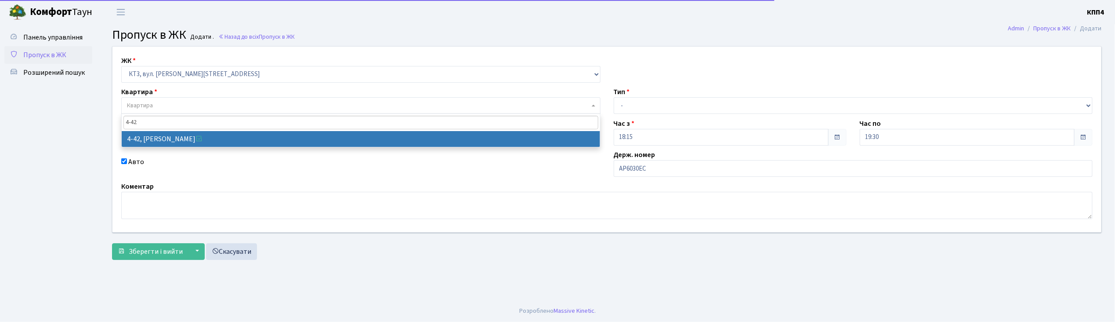
type input "4-42"
select select "16501"
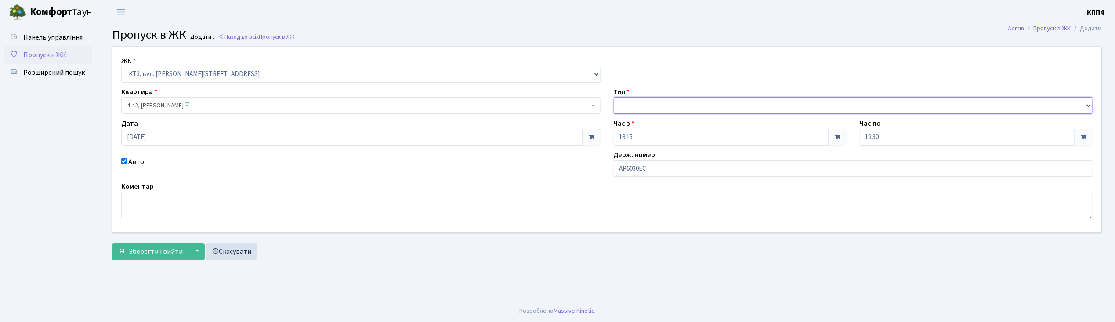
click at [638, 108] on select "- Доставка Таксі Гості Сервіс" at bounding box center [853, 105] width 479 height 17
select select "2"
click at [614, 97] on select "- Доставка Таксі Гості Сервіс" at bounding box center [853, 105] width 479 height 17
click at [151, 250] on span "Зберегти і вийти" at bounding box center [156, 251] width 54 height 10
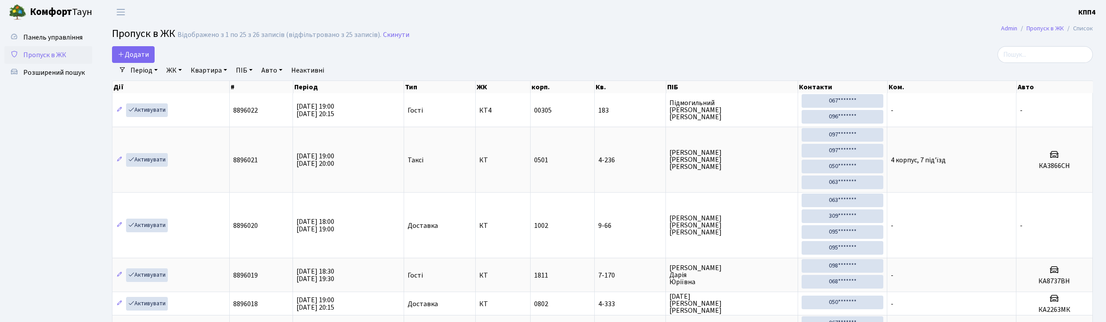
select select "25"
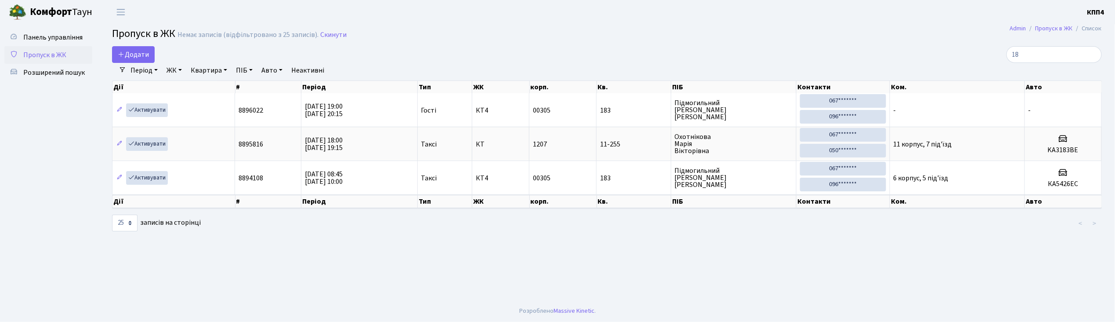
type input "1"
